Goal: Task Accomplishment & Management: Complete application form

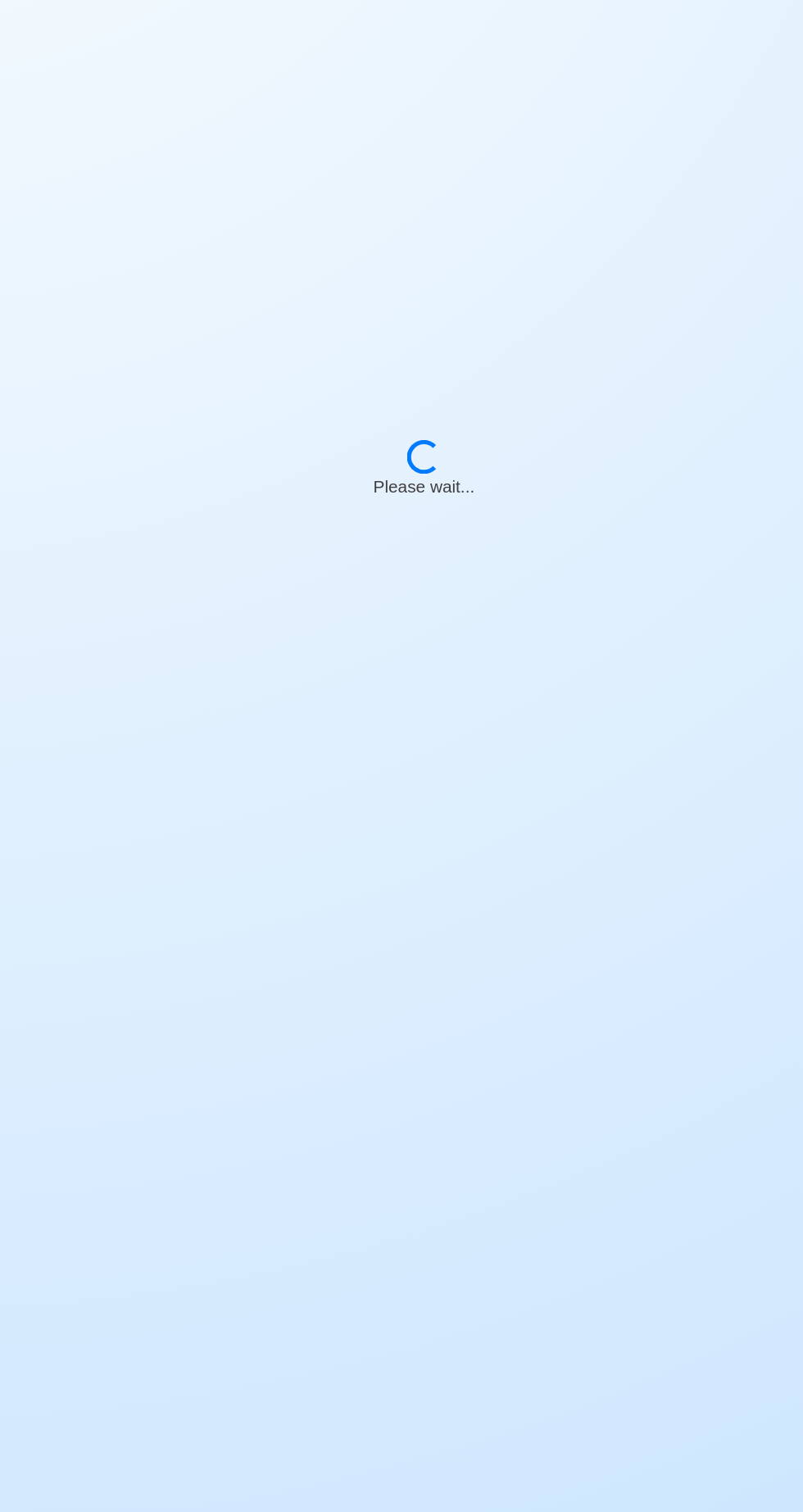
select select "Ordinary [PERSON_NAME]"
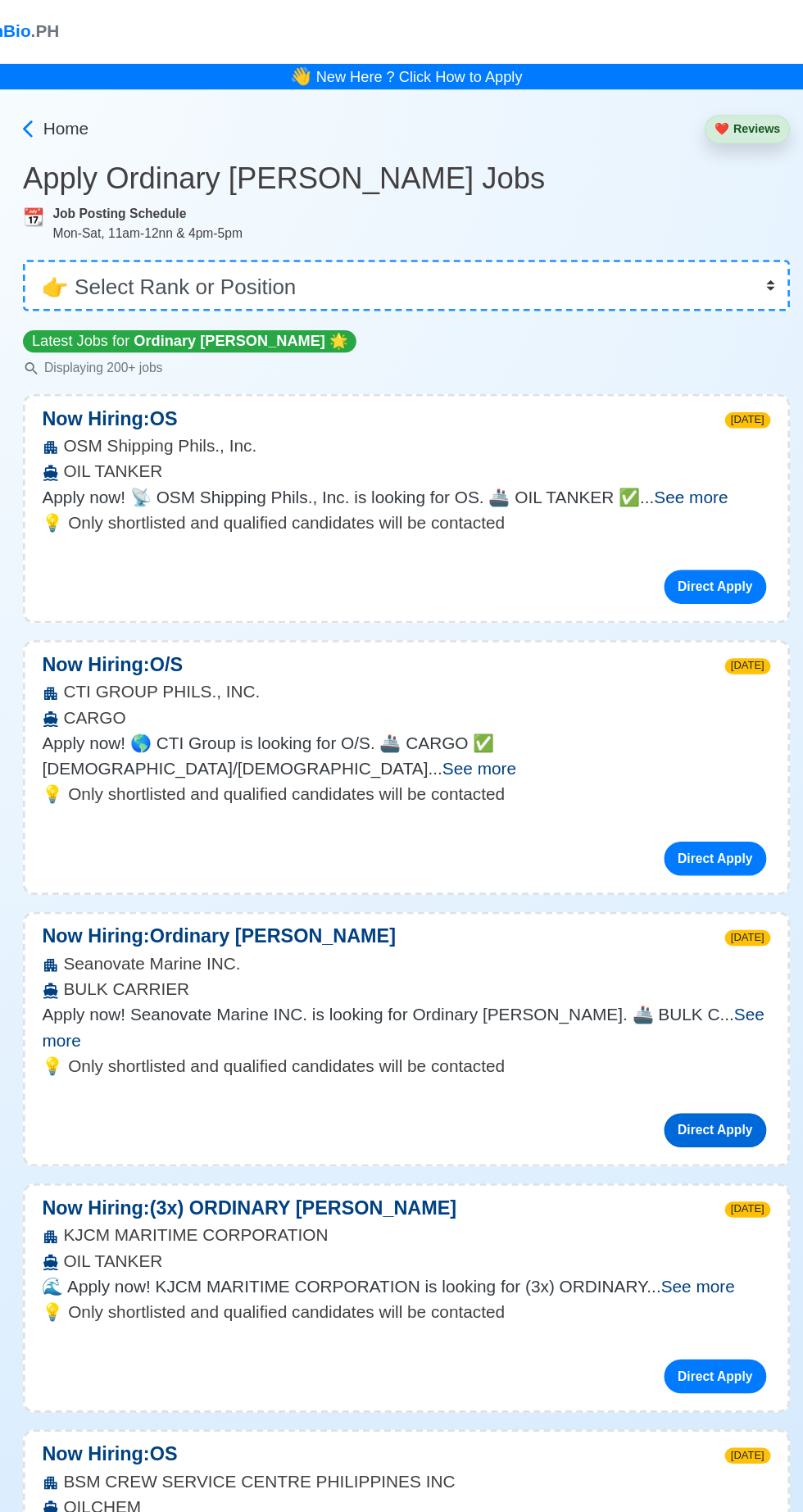
click at [646, 856] on link "Direct Apply" at bounding box center [640, 869] width 78 height 26
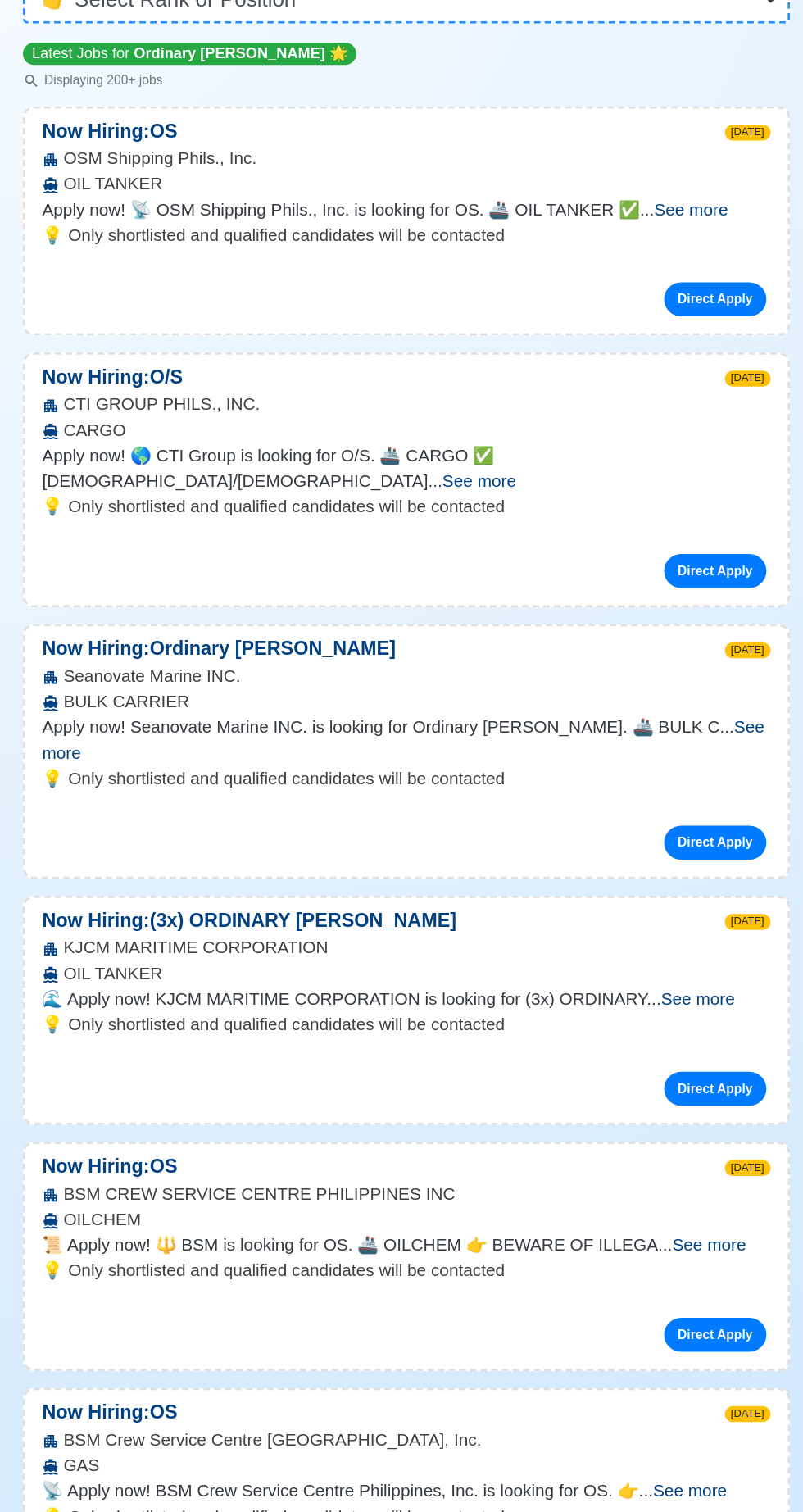
click at [649, 983] on span "See more" at bounding box center [625, 989] width 56 height 14
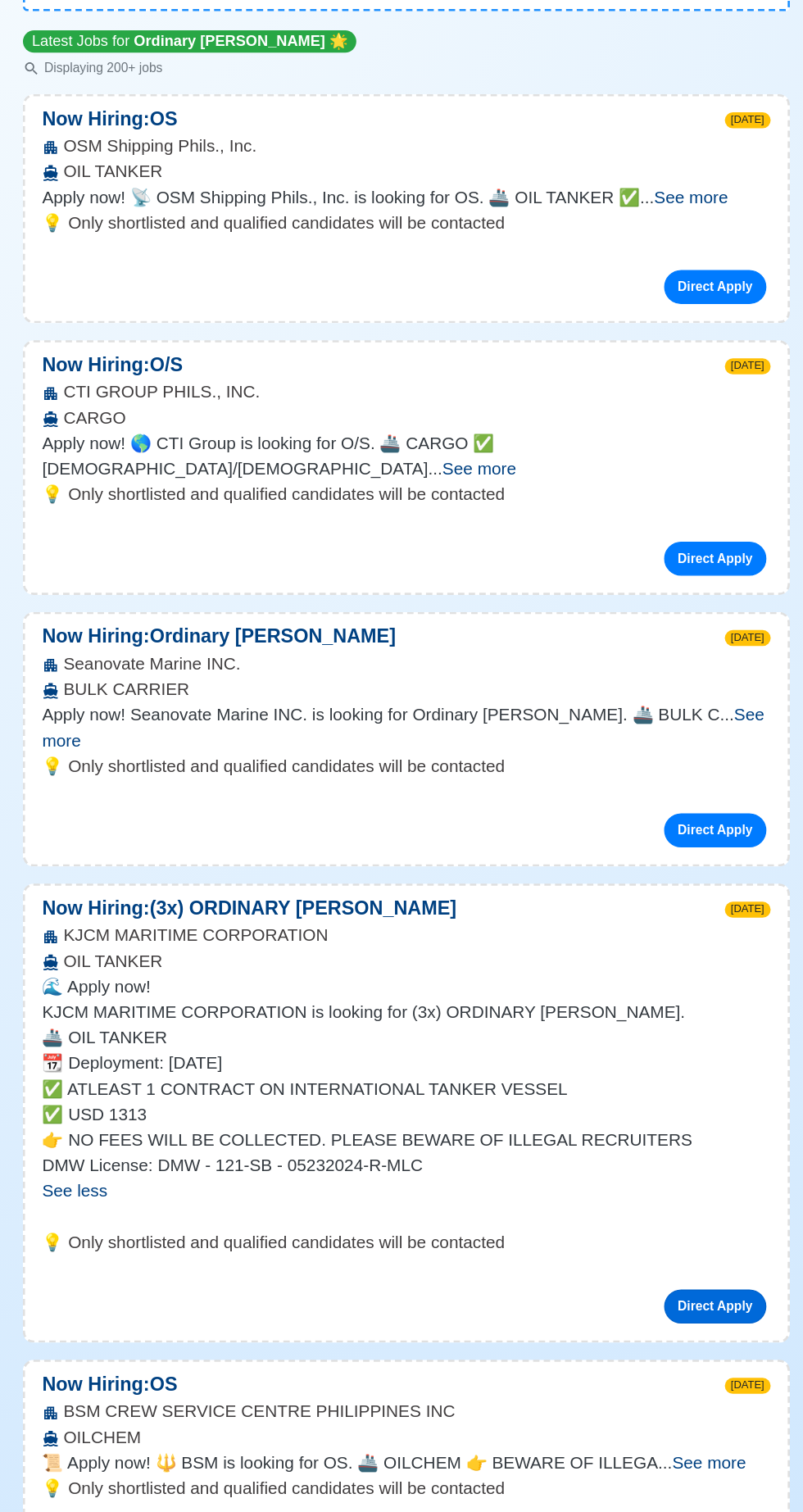
click at [640, 1222] on link "Direct Apply" at bounding box center [640, 1235] width 78 height 26
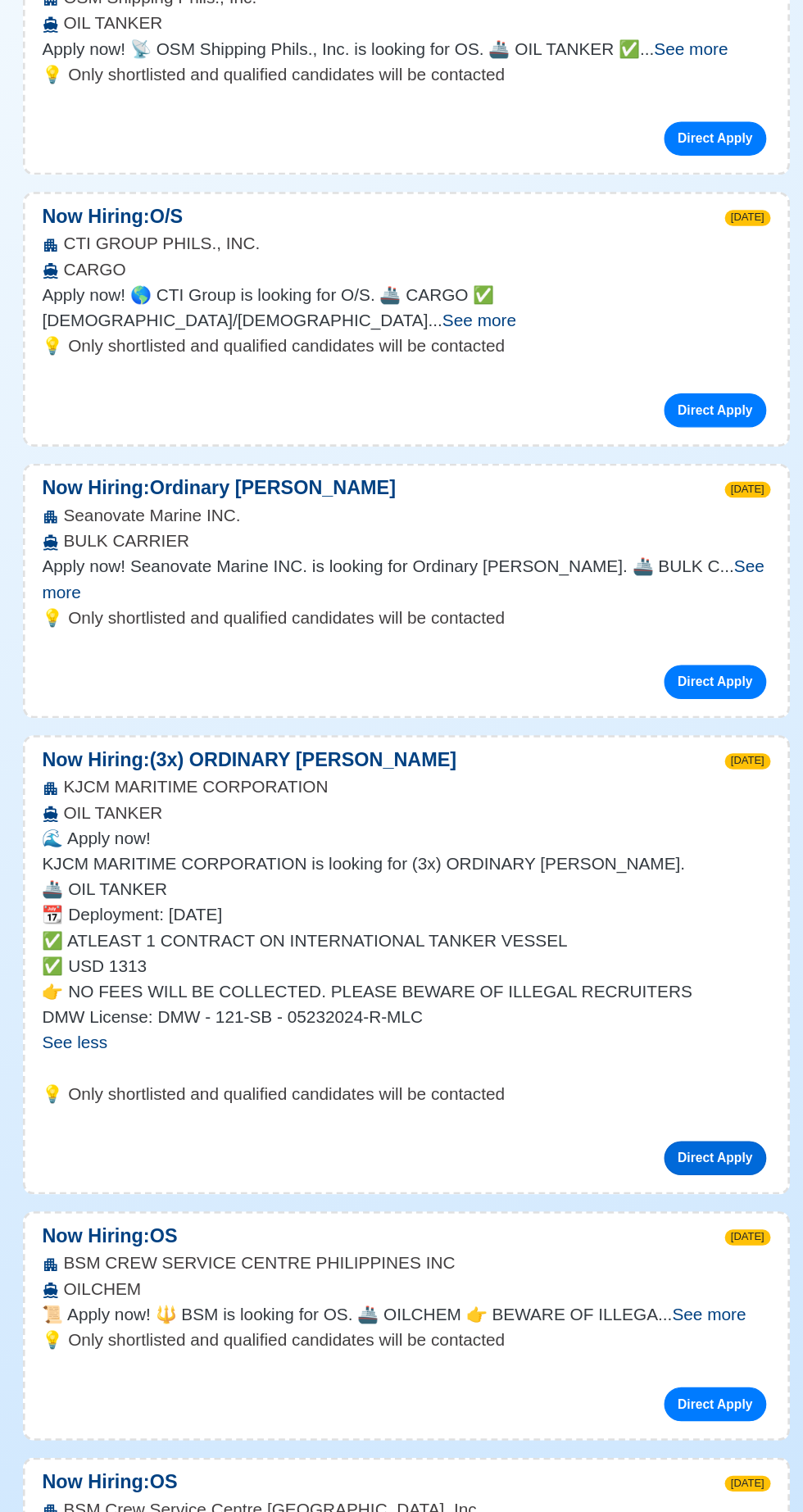
scroll to position [54, 0]
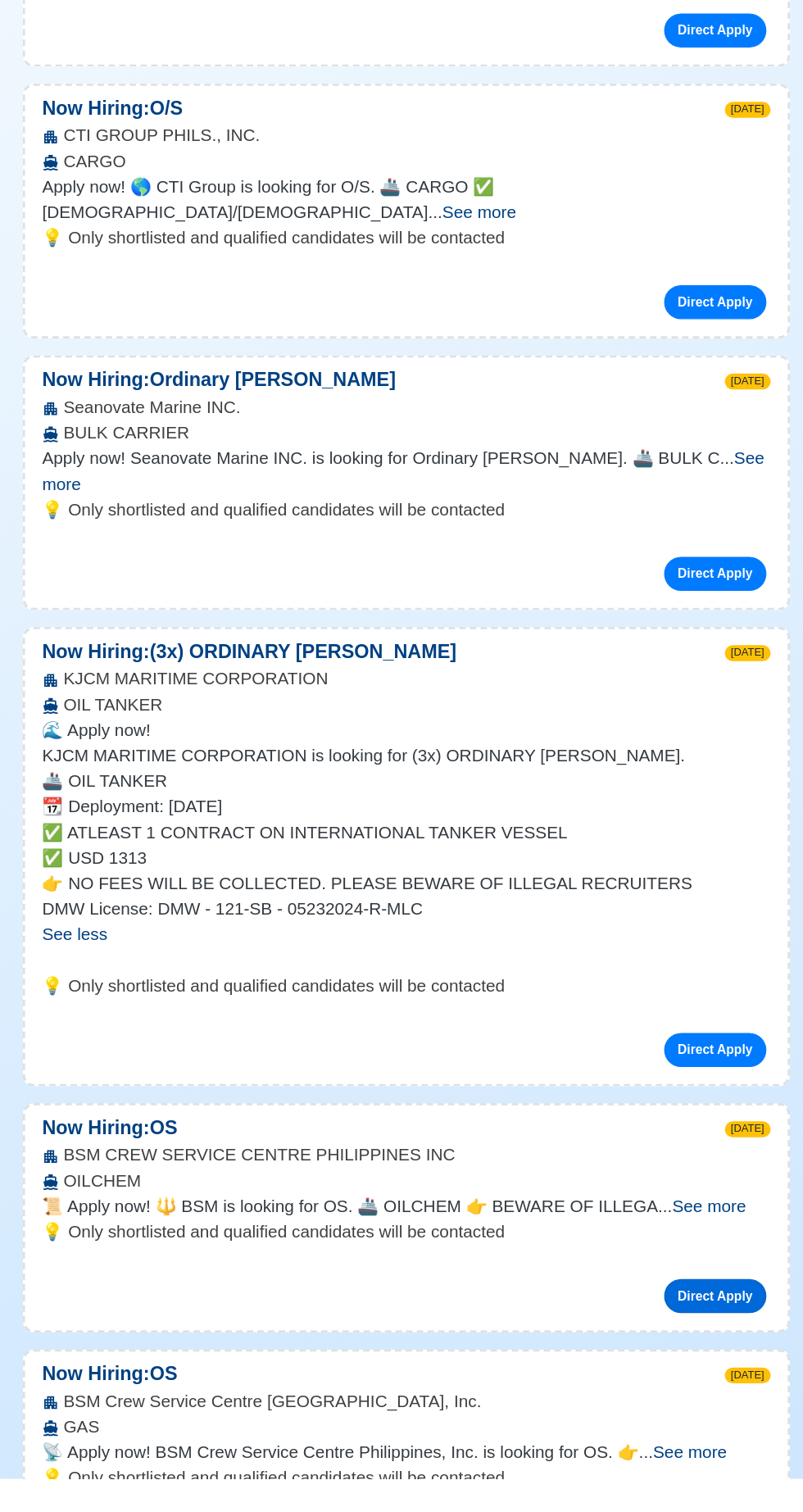
click at [635, 1358] on link "Direct Apply" at bounding box center [640, 1371] width 78 height 26
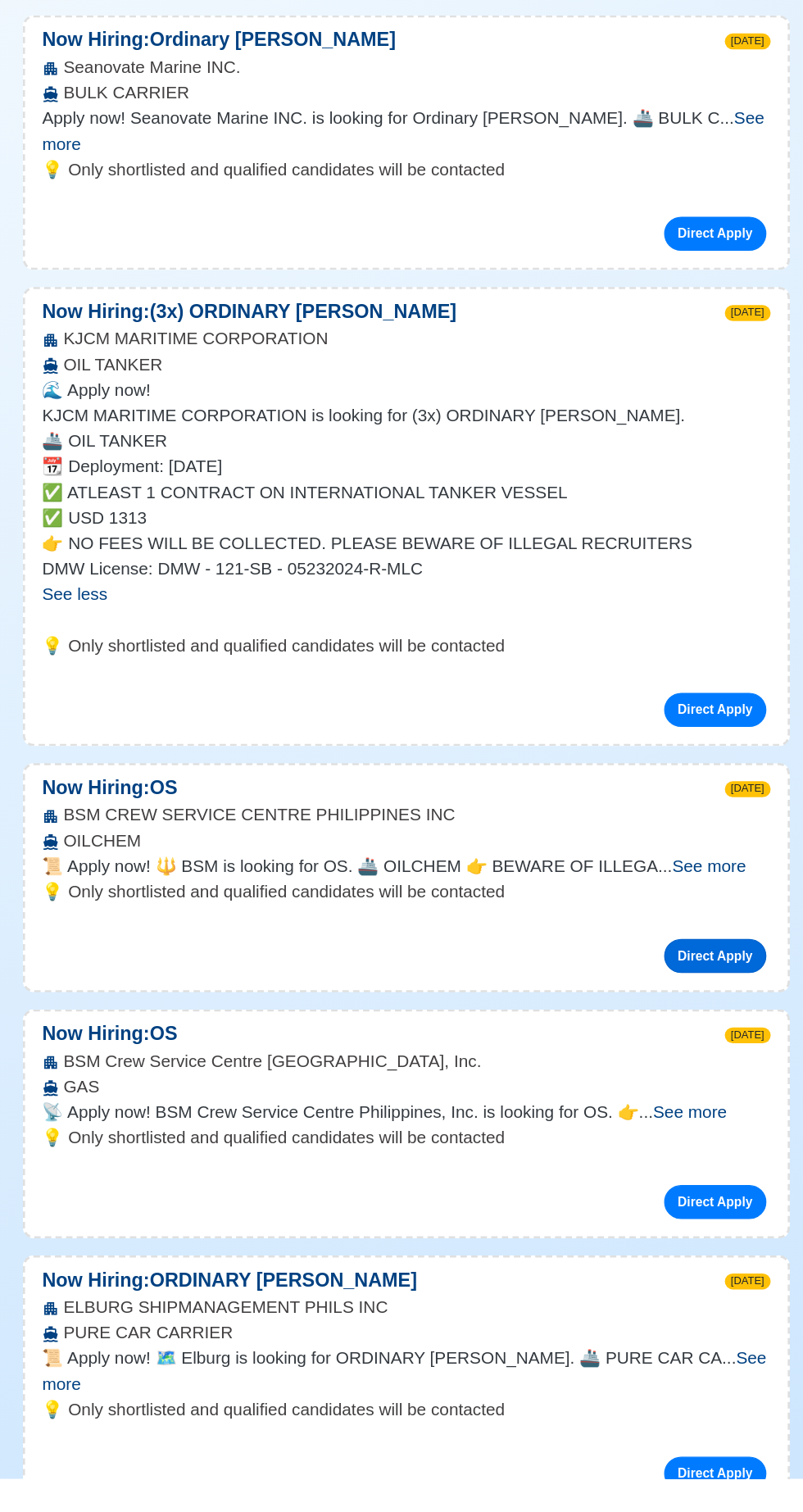
scroll to position [316, 0]
click at [643, 1412] on span "See more" at bounding box center [400, 1428] width 557 height 33
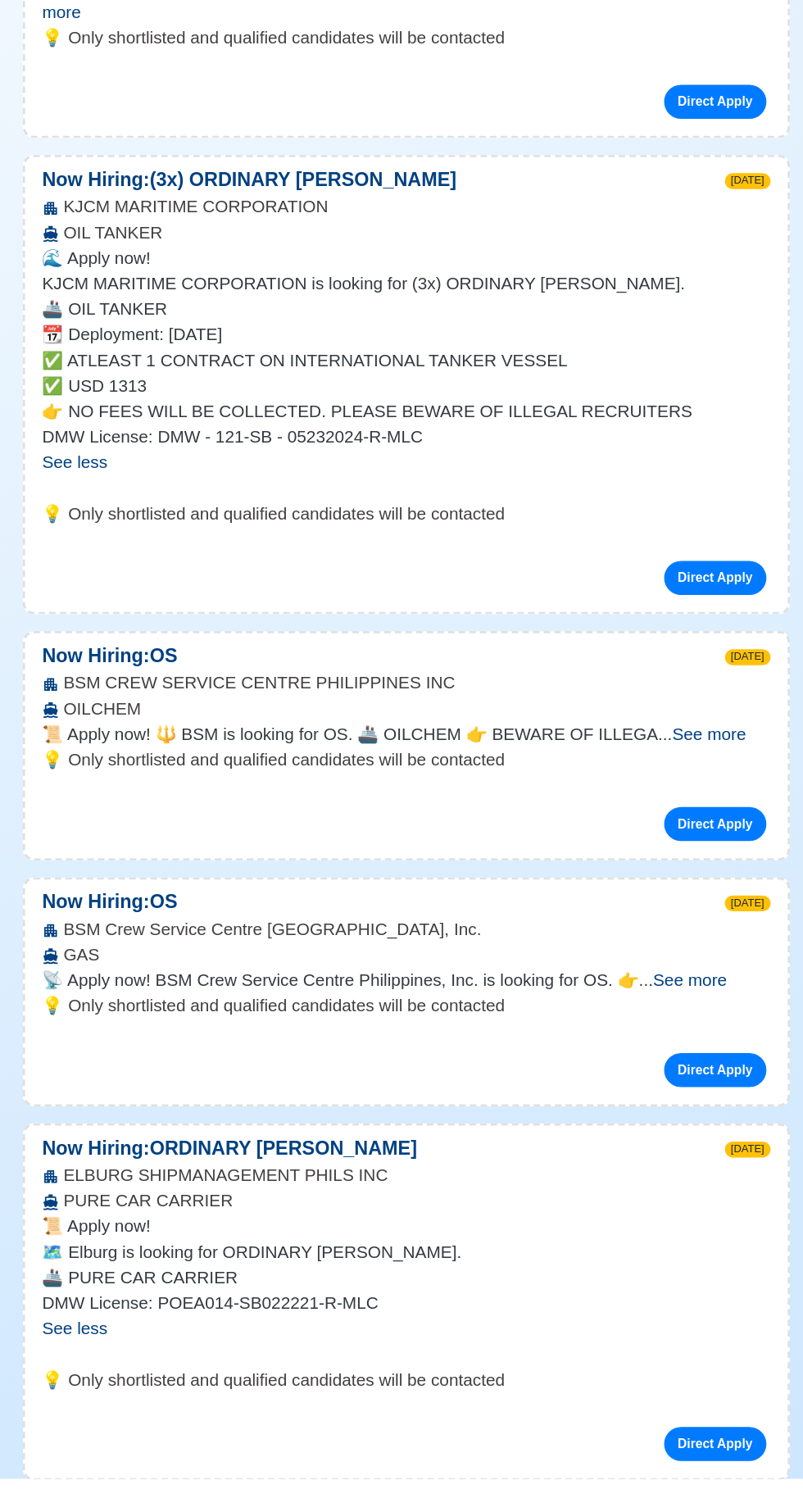
scroll to position [423, 0]
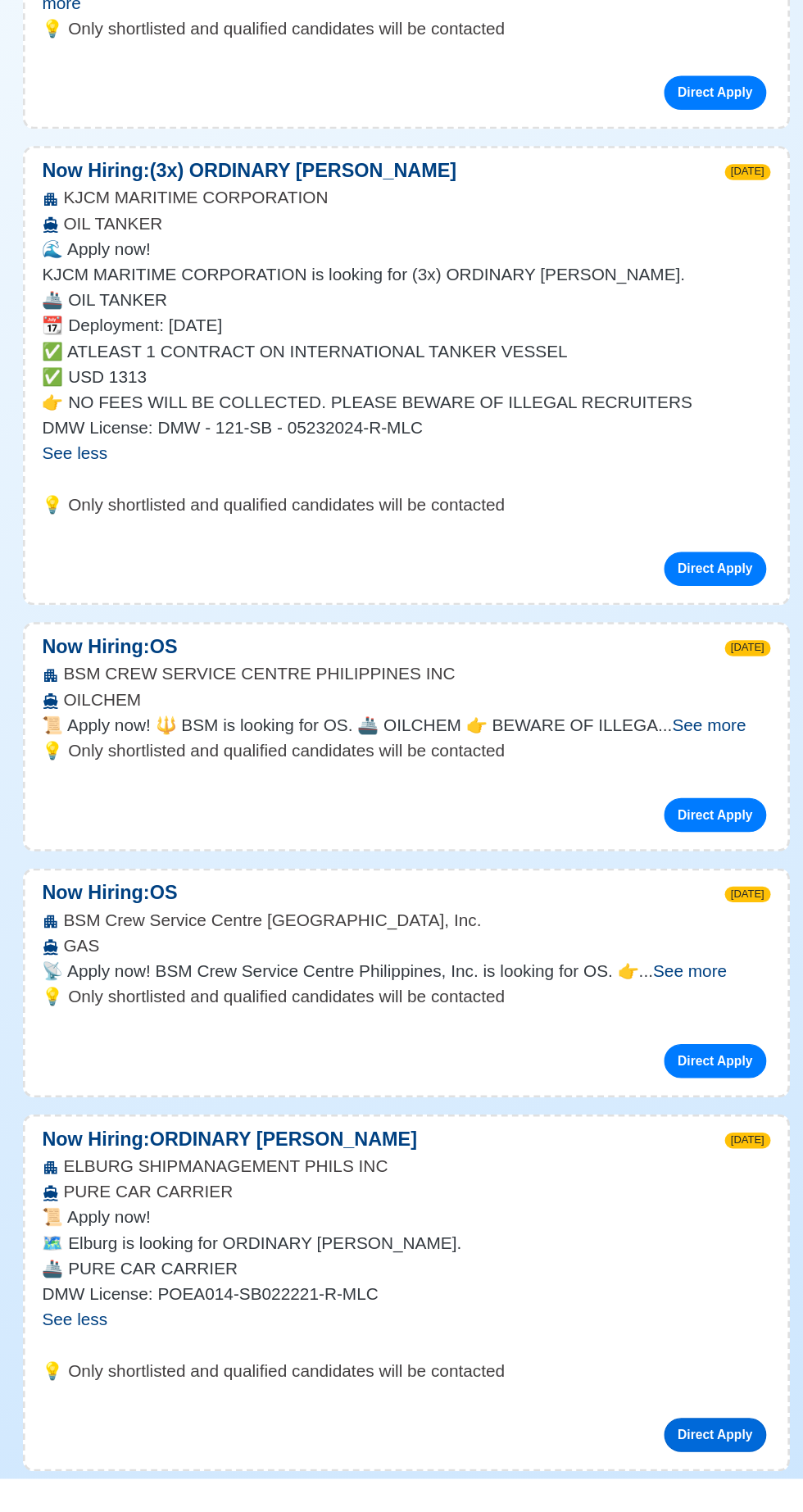
click at [645, 1465] on link "Direct Apply" at bounding box center [640, 1478] width 78 height 26
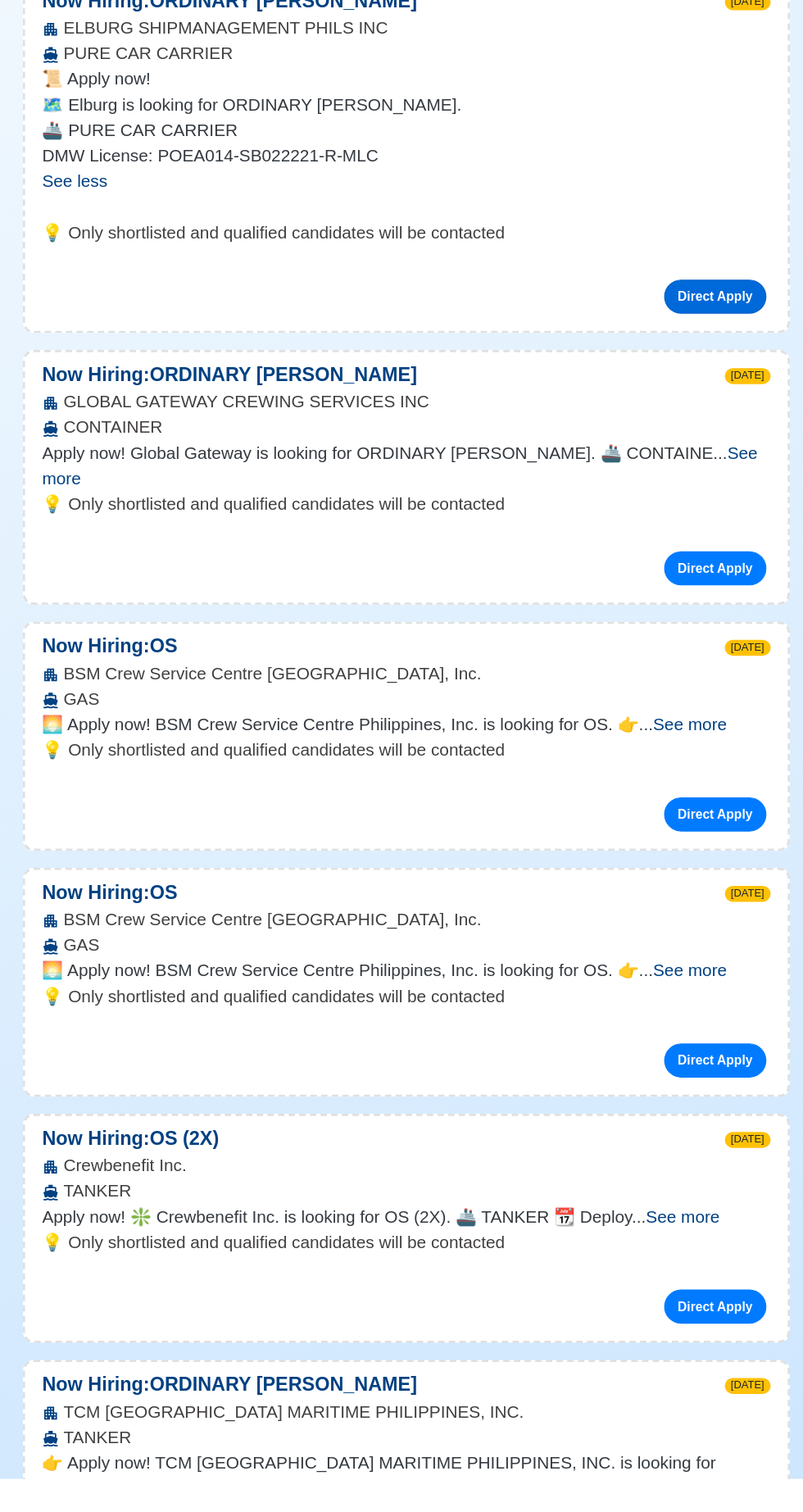
scroll to position [1309, 0]
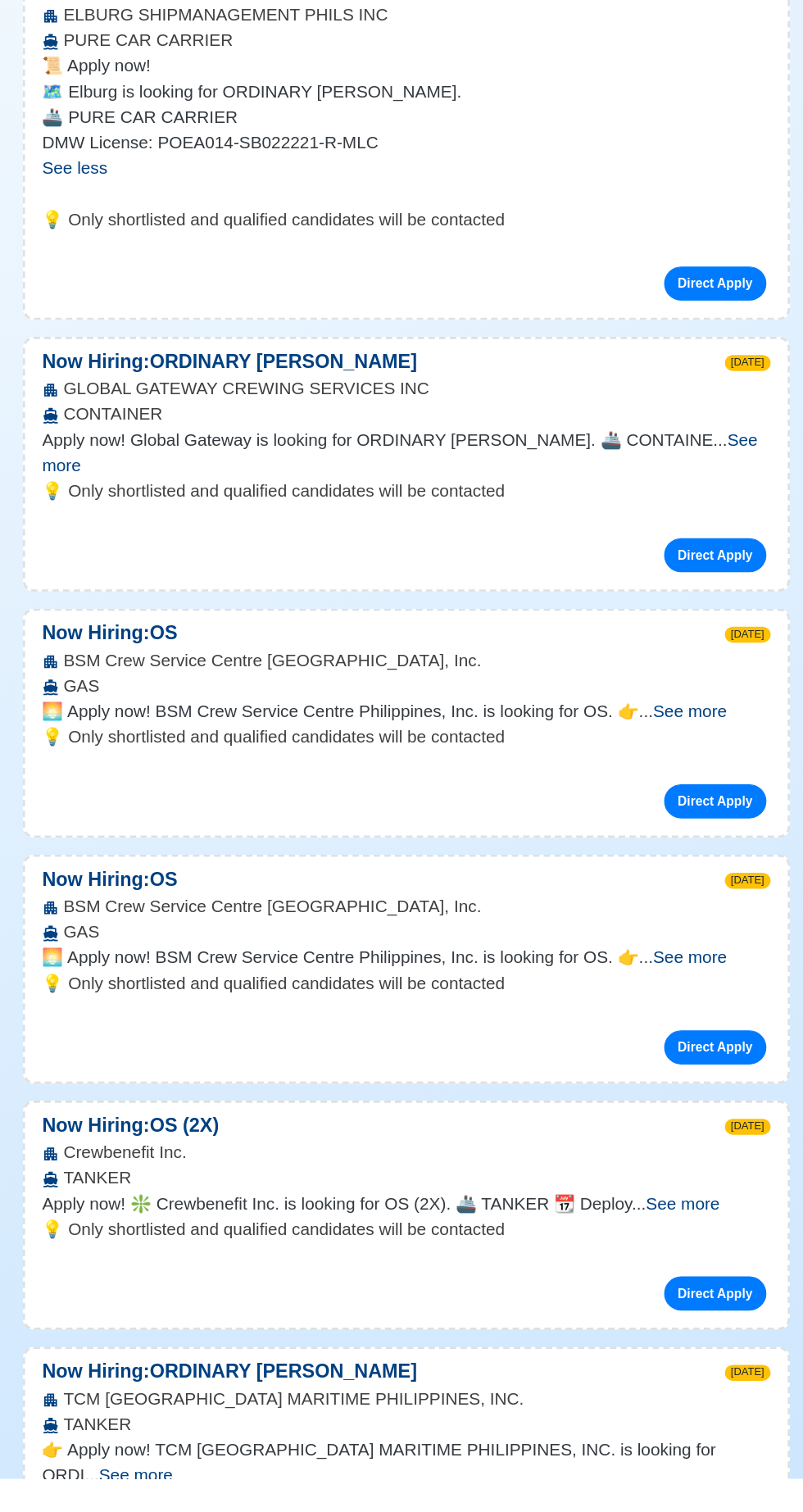
click at [635, 1293] on span "See more" at bounding box center [614, 1300] width 56 height 14
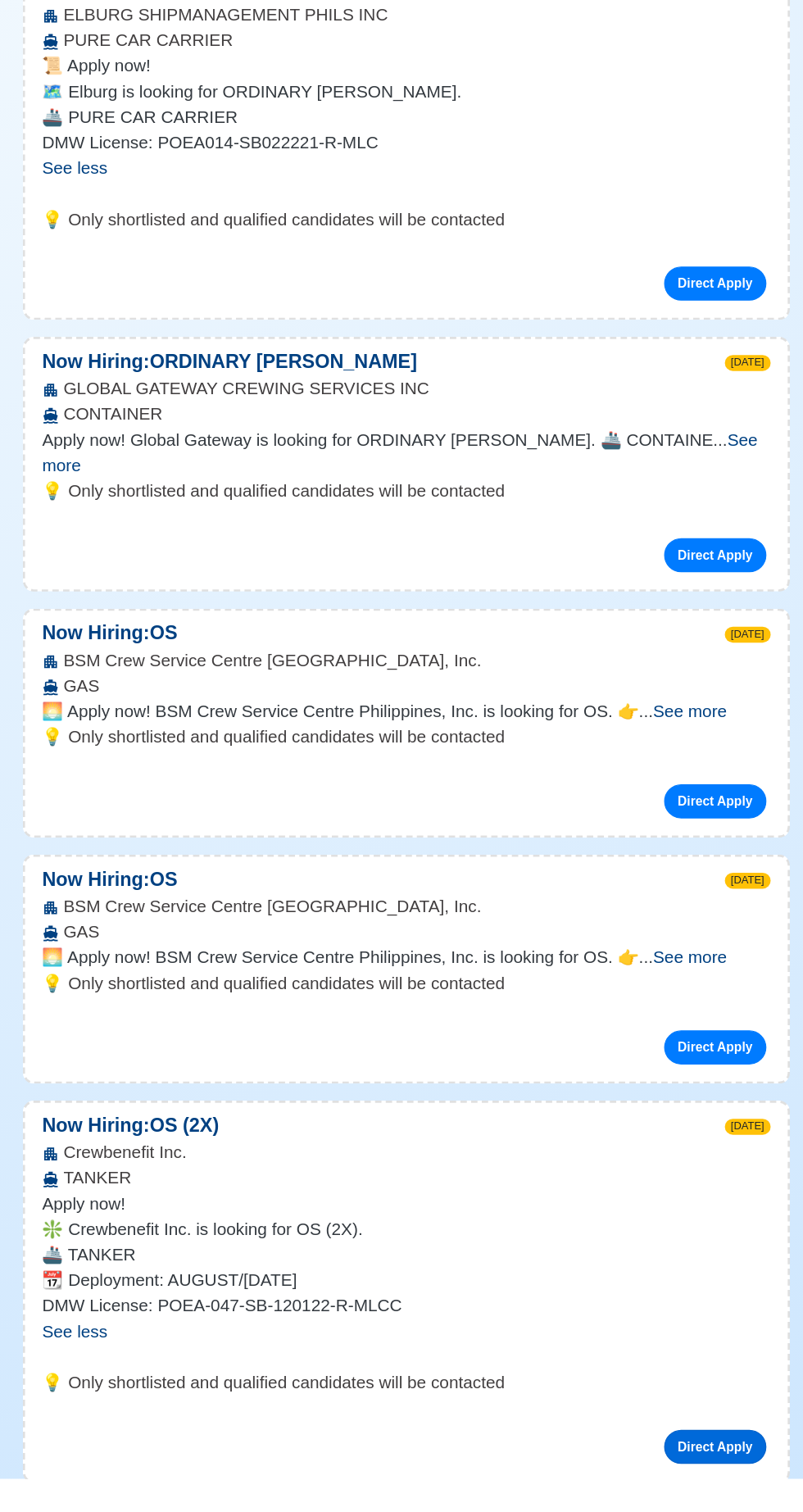
click at [653, 1475] on link "Direct Apply" at bounding box center [640, 1487] width 78 height 26
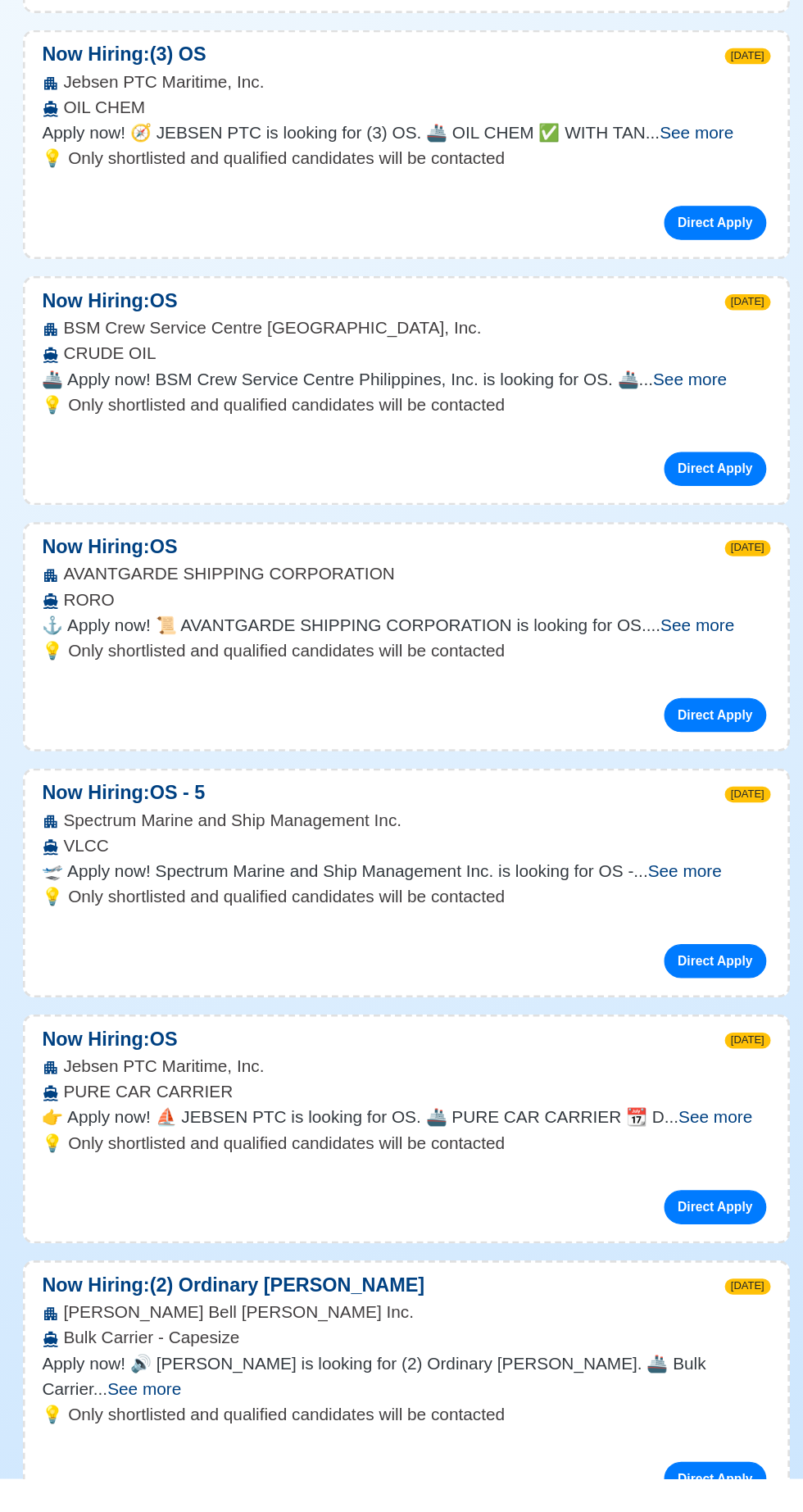
scroll to position [3791, 0]
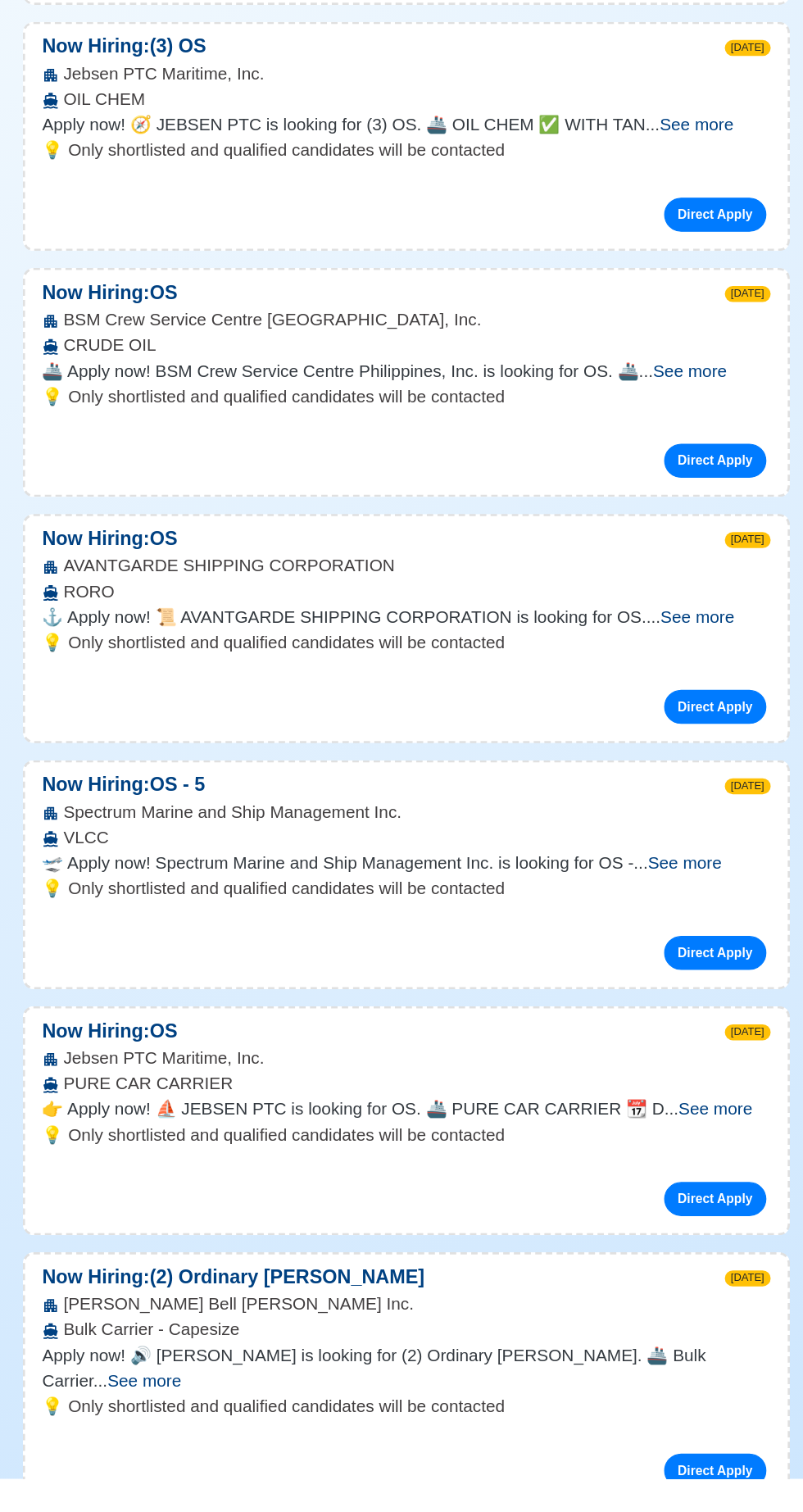
click at [228, 1430] on span "See more" at bounding box center [199, 1436] width 56 height 14
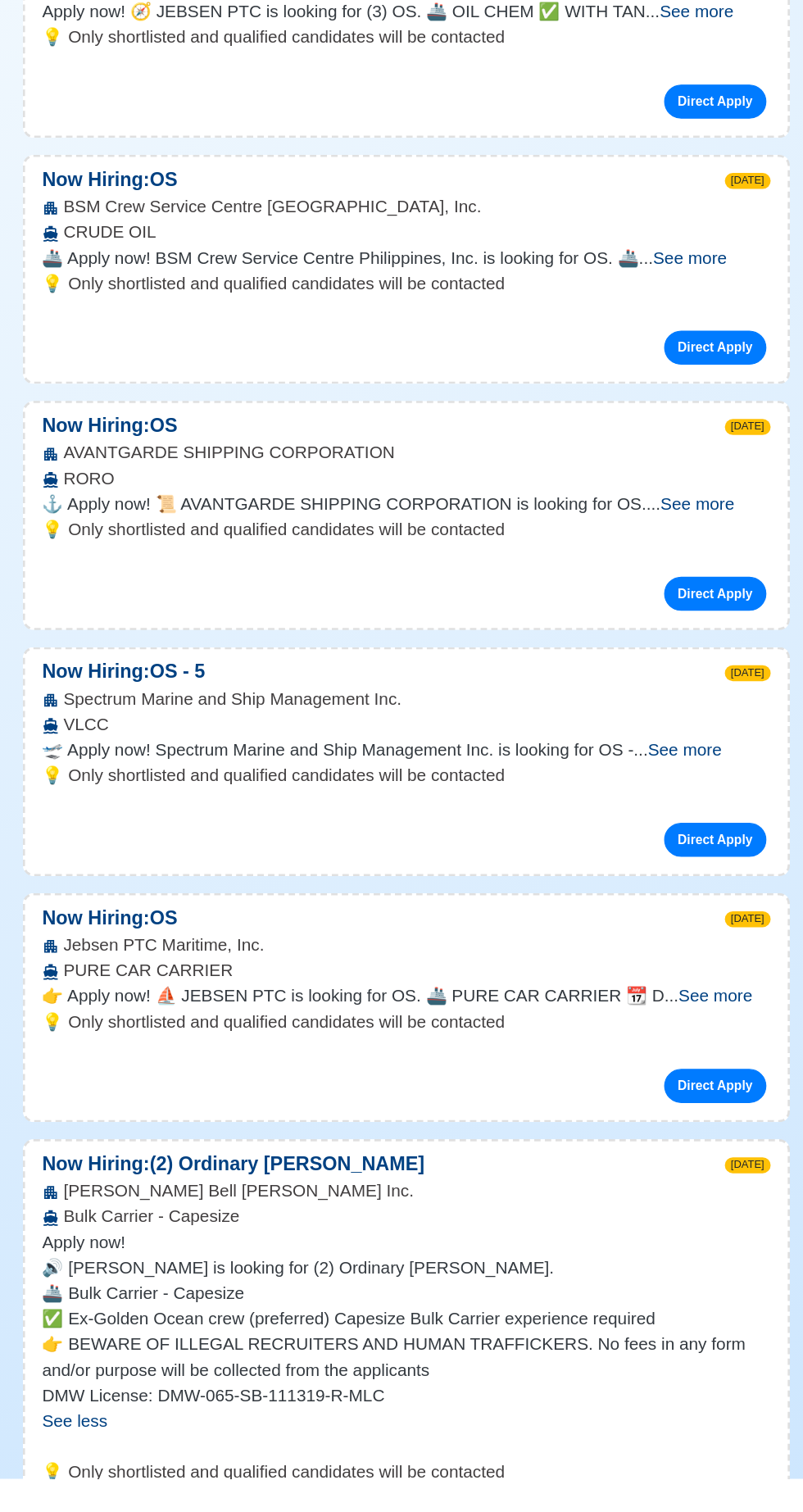
scroll to position [3880, 0]
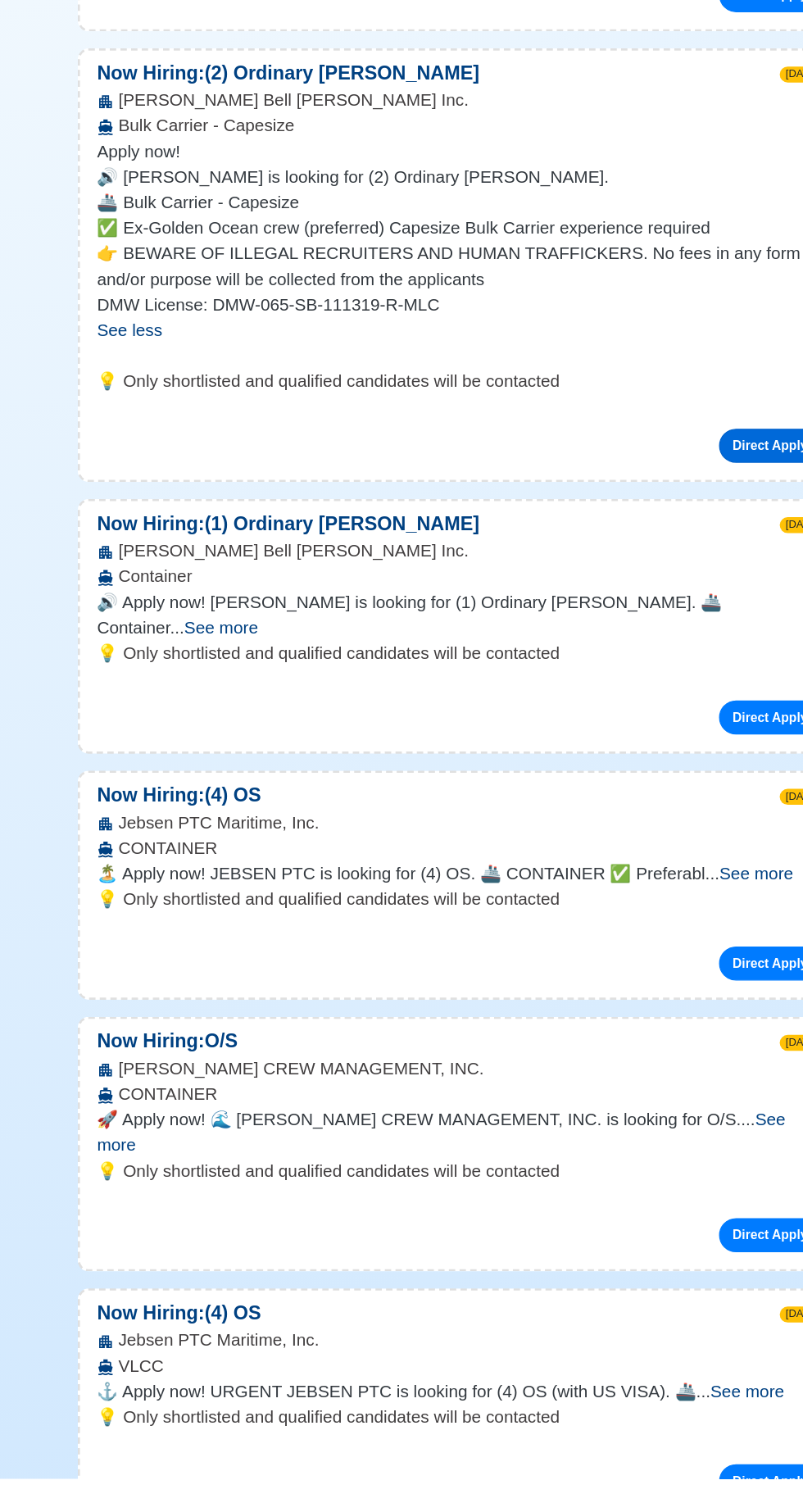
scroll to position [4720, 0]
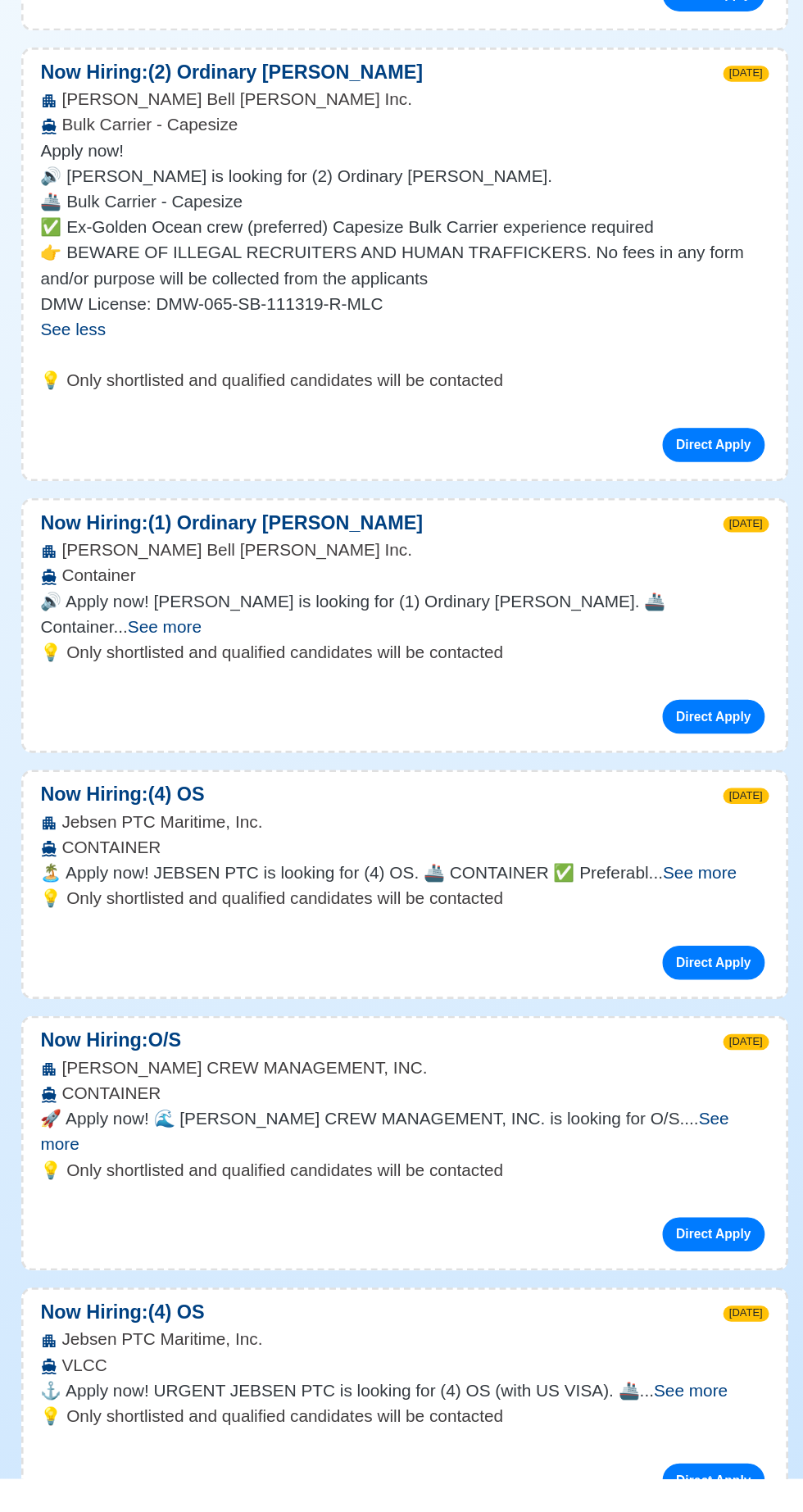
click at [650, 1436] on span "See more" at bounding box center [621, 1443] width 56 height 14
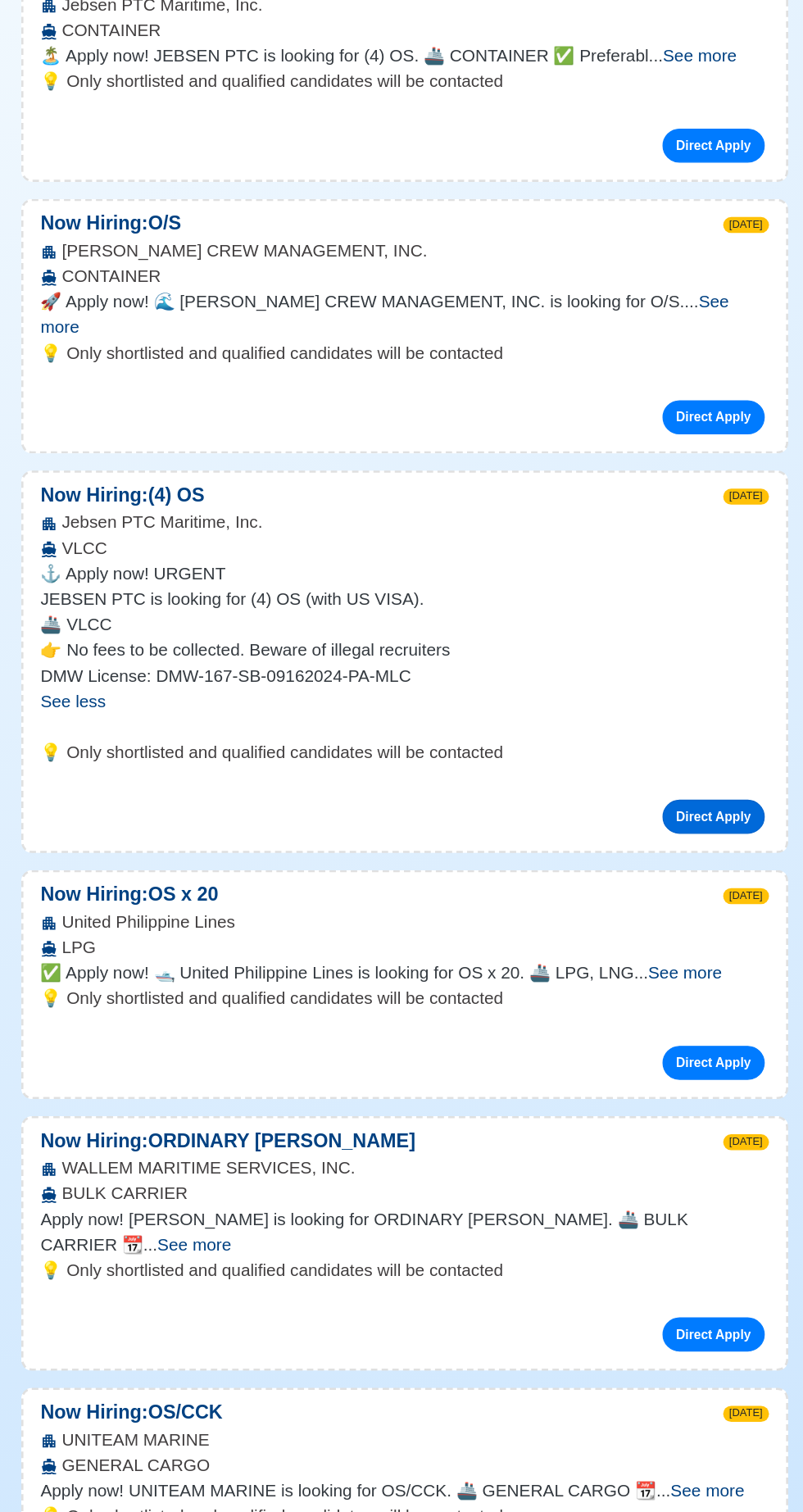
scroll to position [5373, 0]
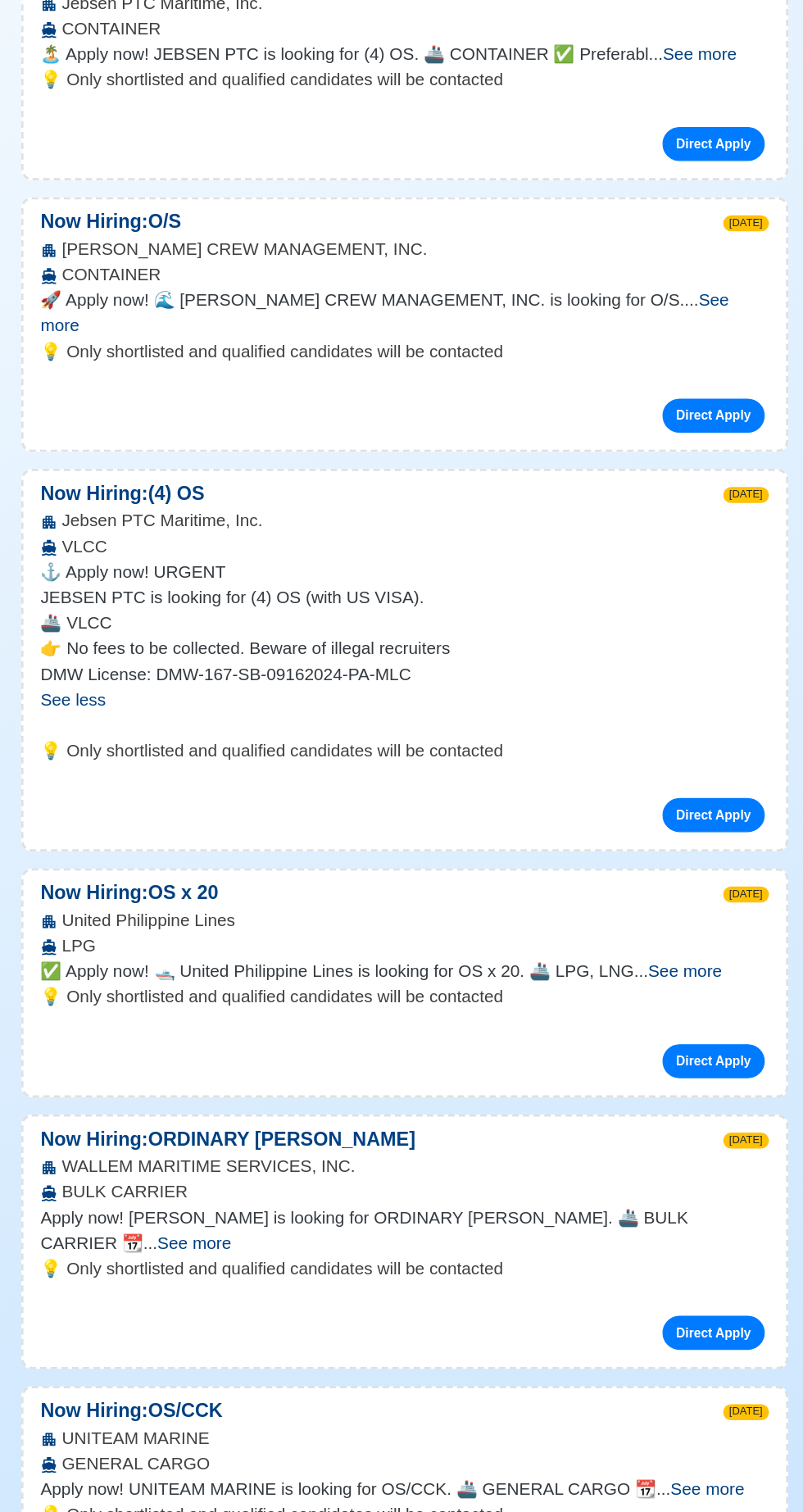
click at [268, 1298] on span "See more" at bounding box center [239, 1305] width 56 height 14
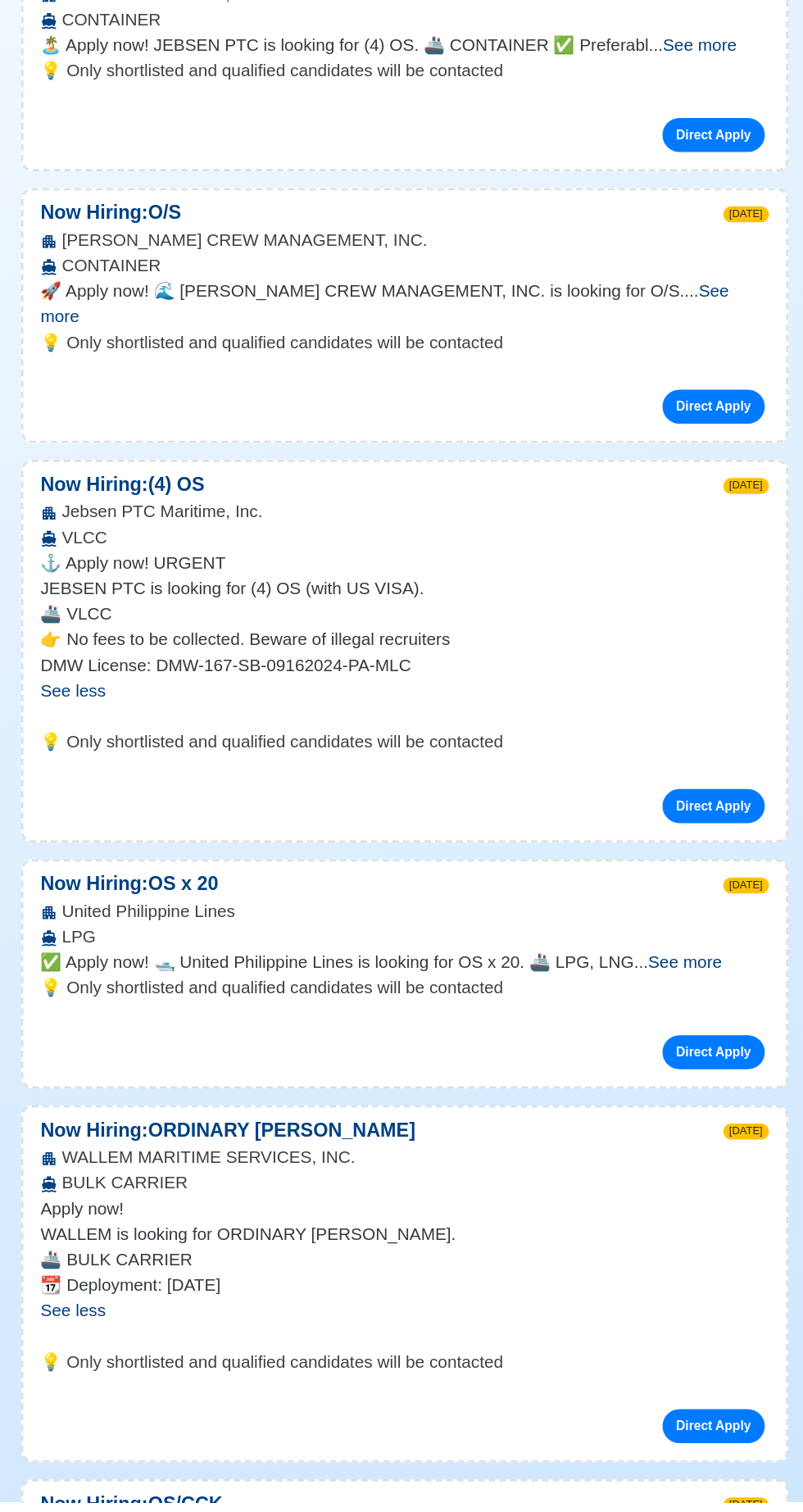
scroll to position [5374, 0]
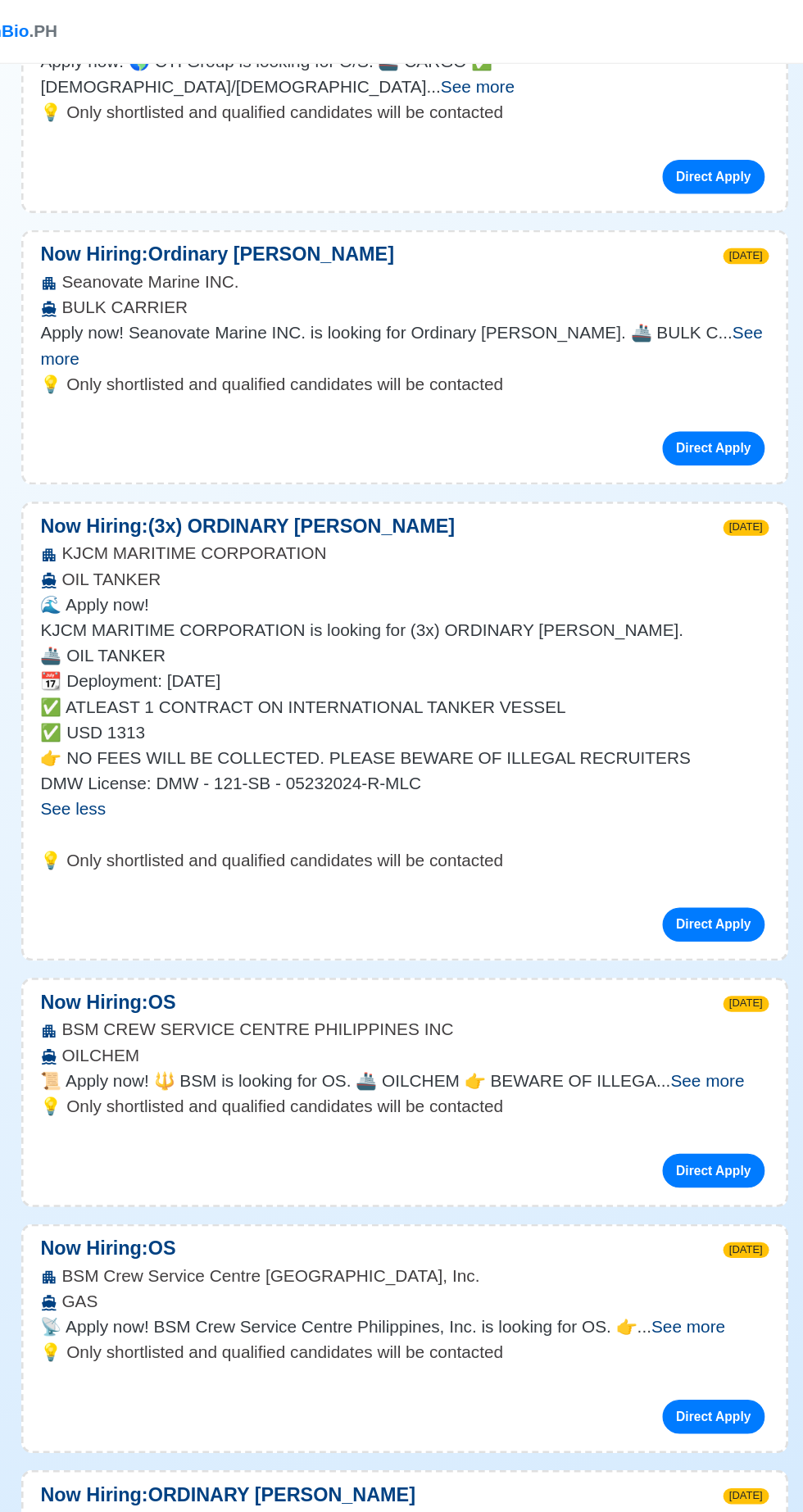
scroll to position [0, 0]
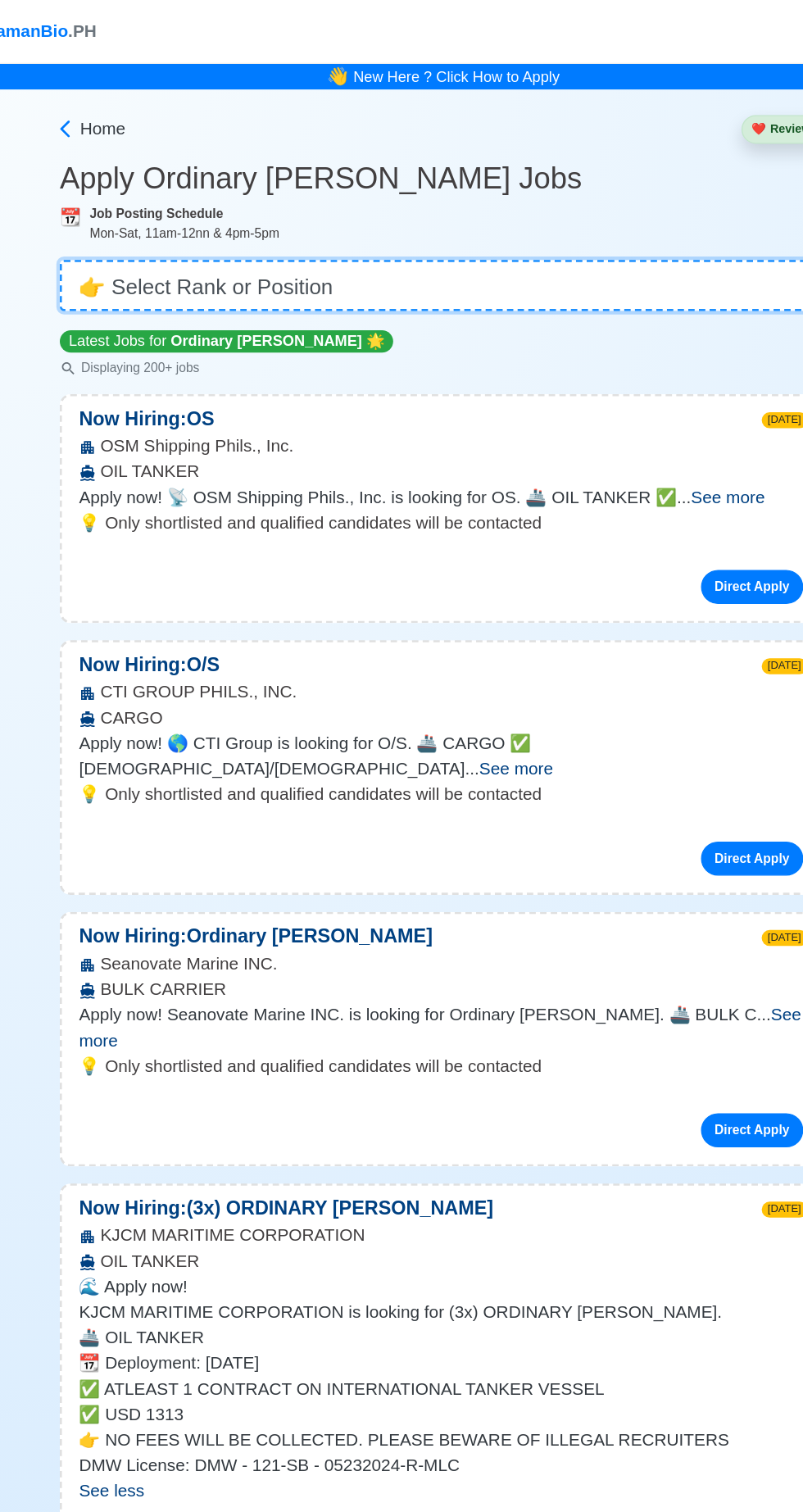
click at [339, 222] on select "👉 Select Rank or Position Master Chief Officer 2nd Officer 3rd Officer Junior O…" at bounding box center [401, 219] width 590 height 39
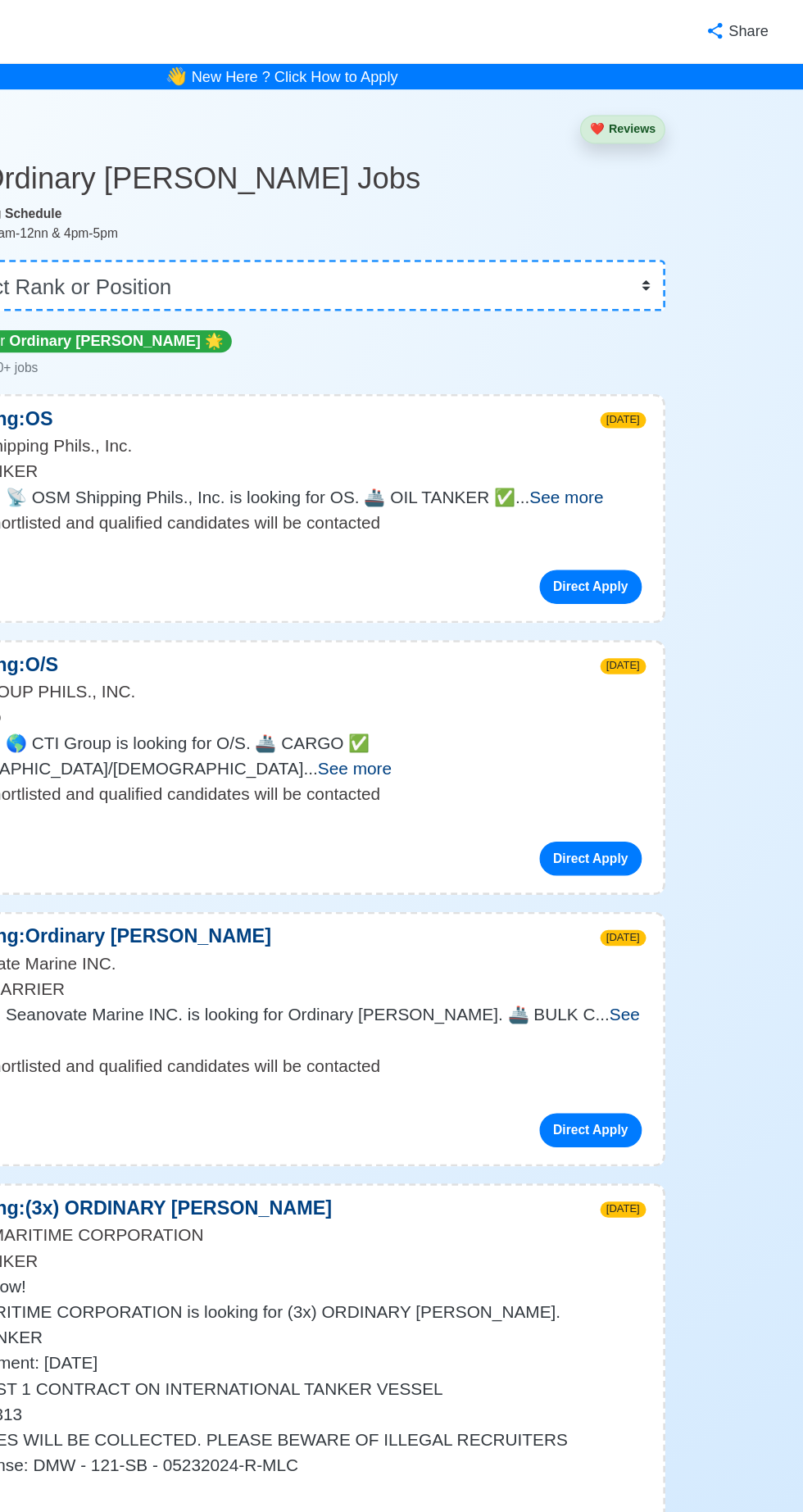
click at [668, 97] on button "❤️ Reviews" at bounding box center [663, 99] width 66 height 22
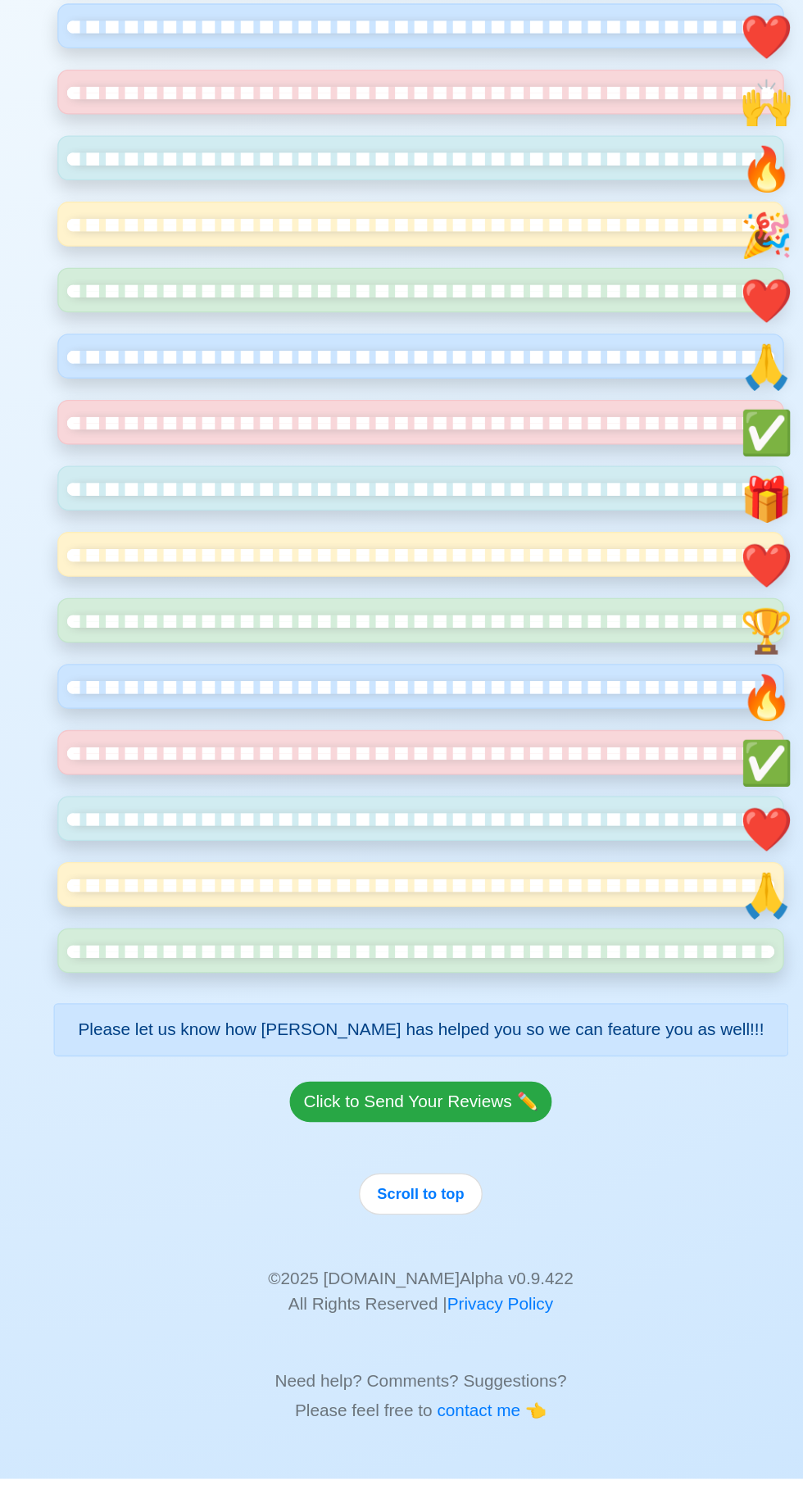
scroll to position [1415, 0]
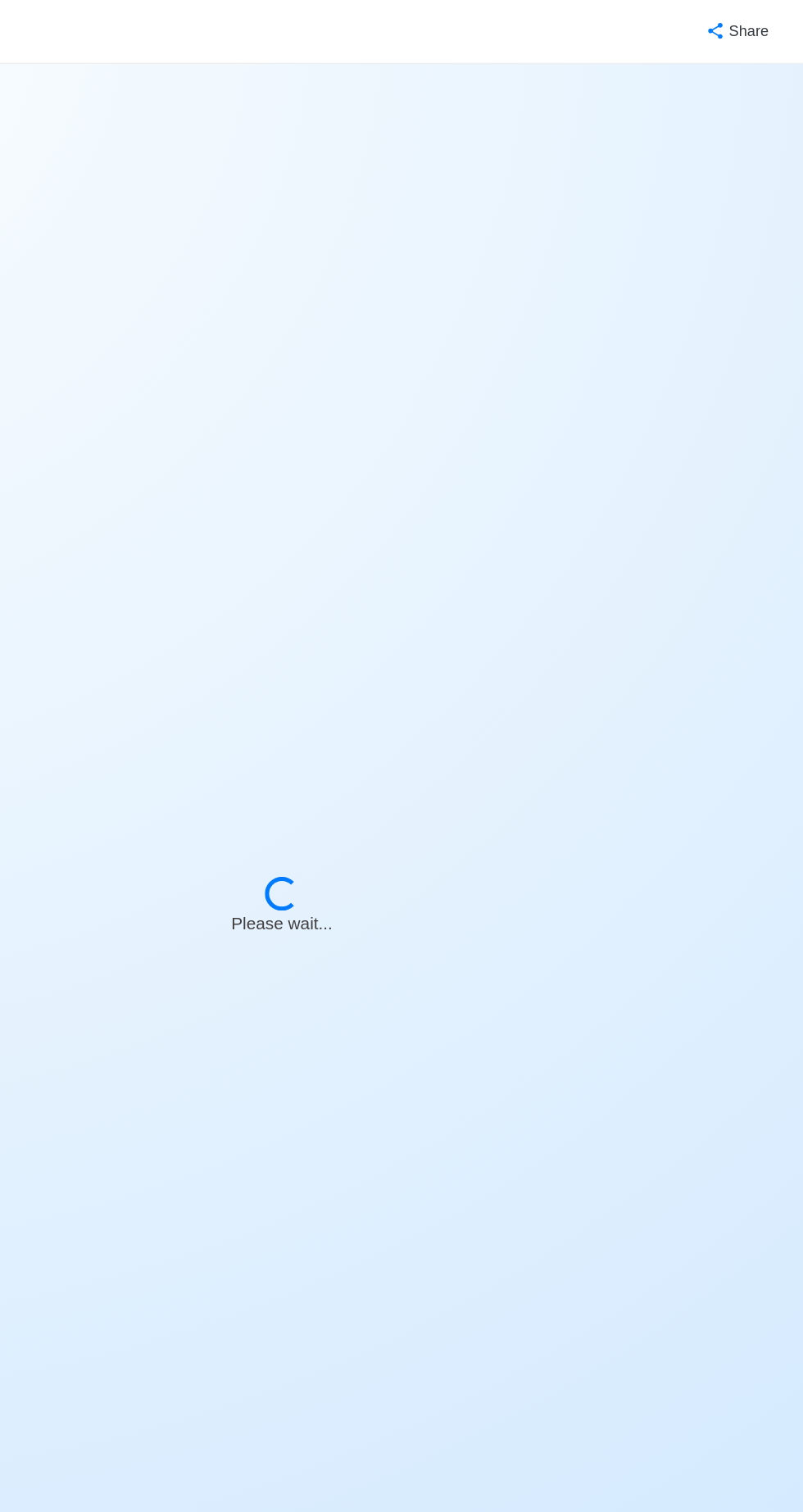
select select "Ordinary [PERSON_NAME]"
